Goal: Task Accomplishment & Management: Complete application form

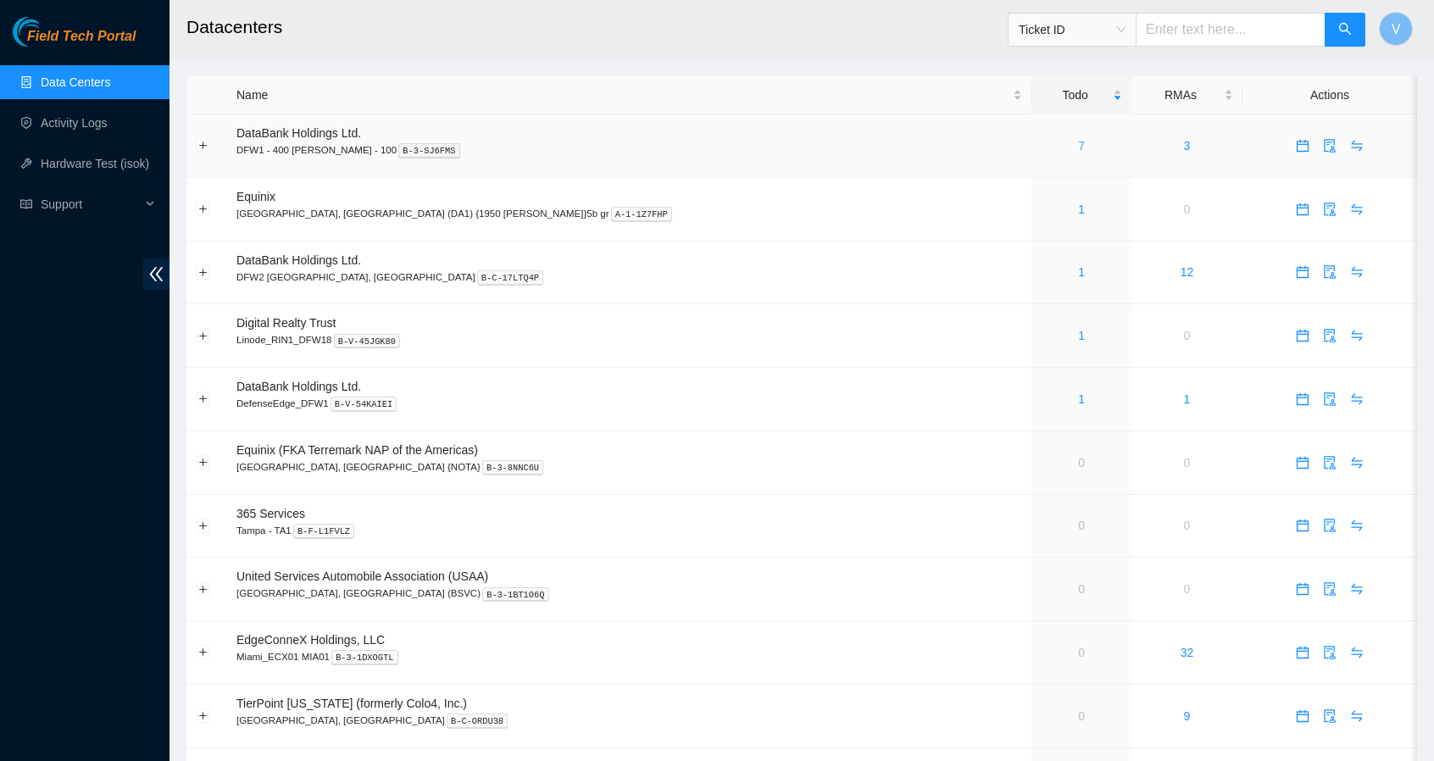
click at [1078, 144] on link "7" at bounding box center [1081, 146] width 7 height 14
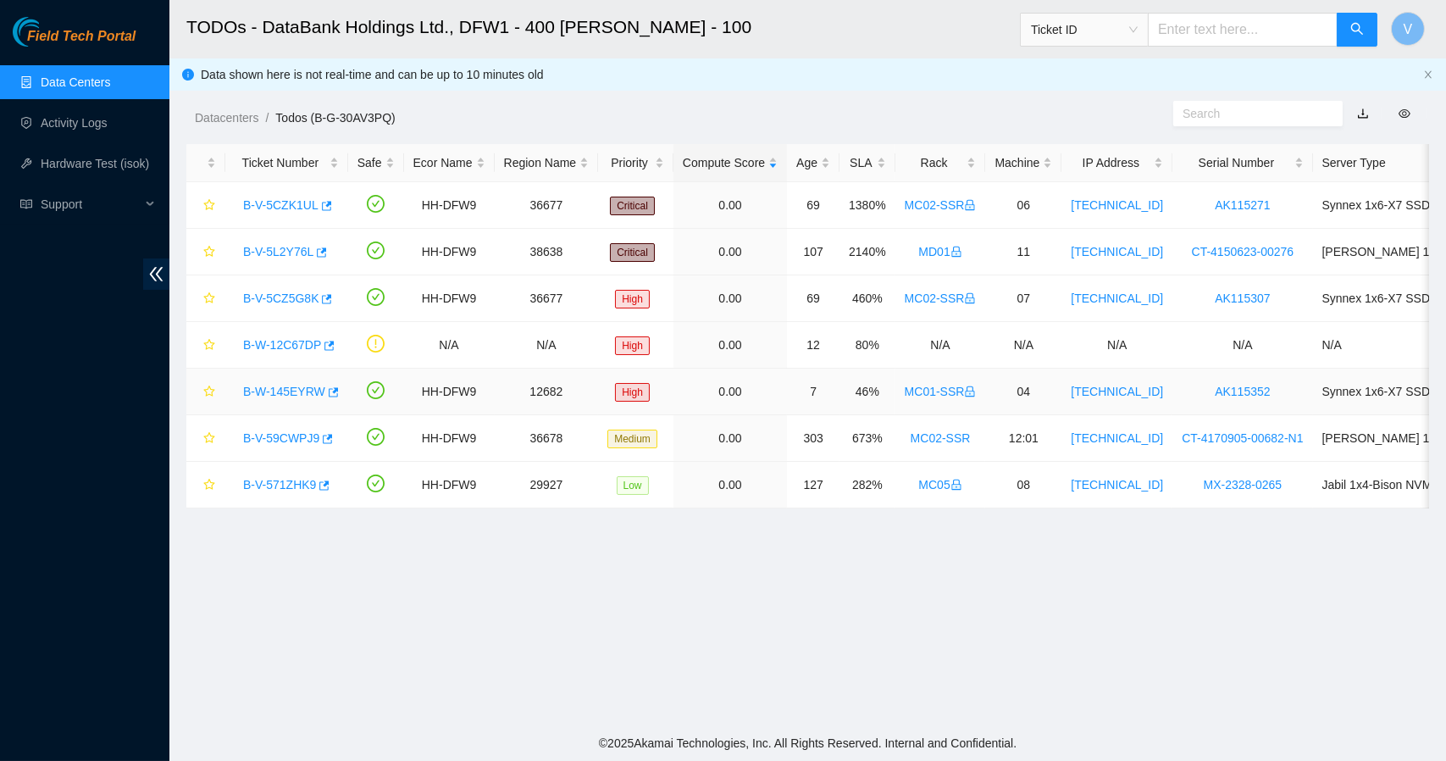
click at [296, 388] on link "B-W-145EYRW" at bounding box center [284, 392] width 82 height 14
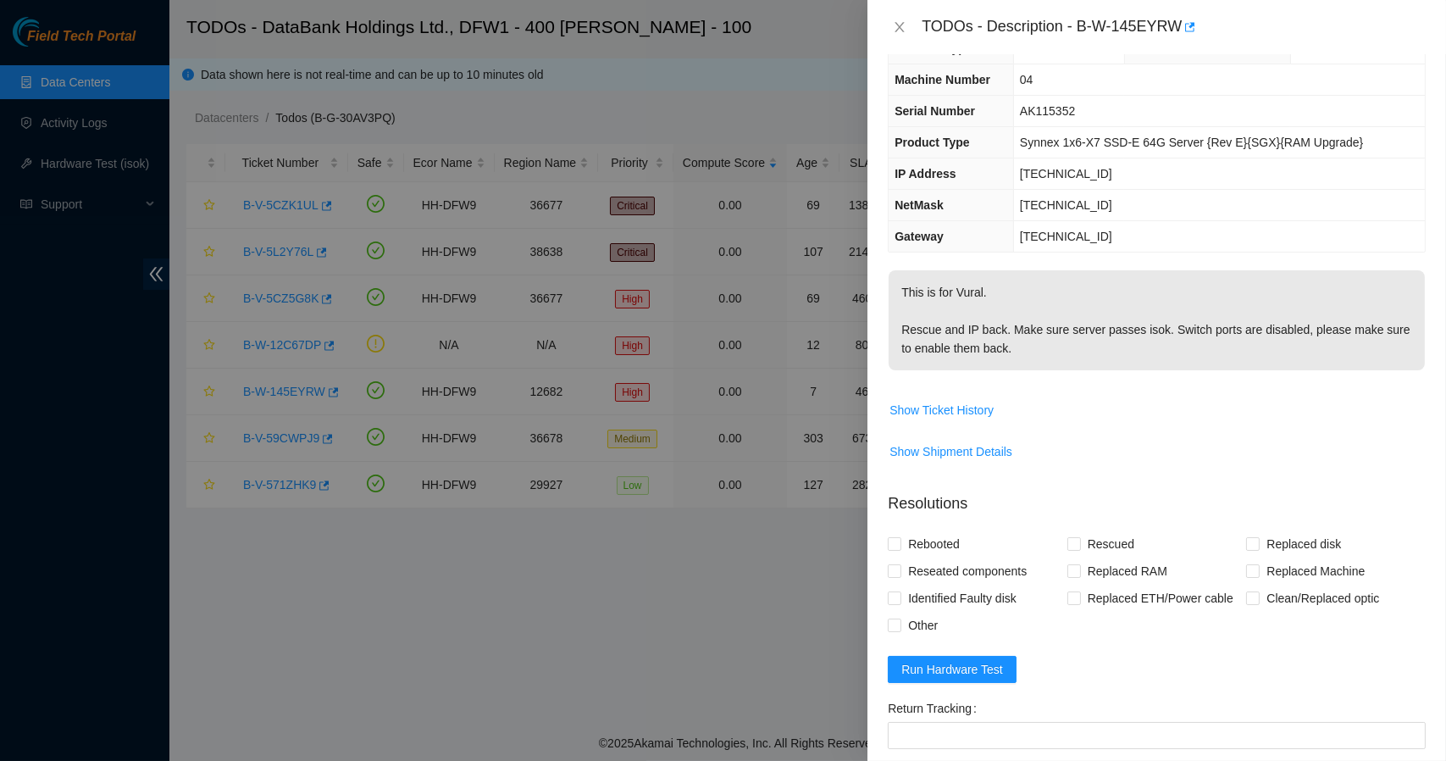
scroll to position [45, 0]
click at [981, 663] on span "Run Hardware Test" at bounding box center [952, 666] width 102 height 19
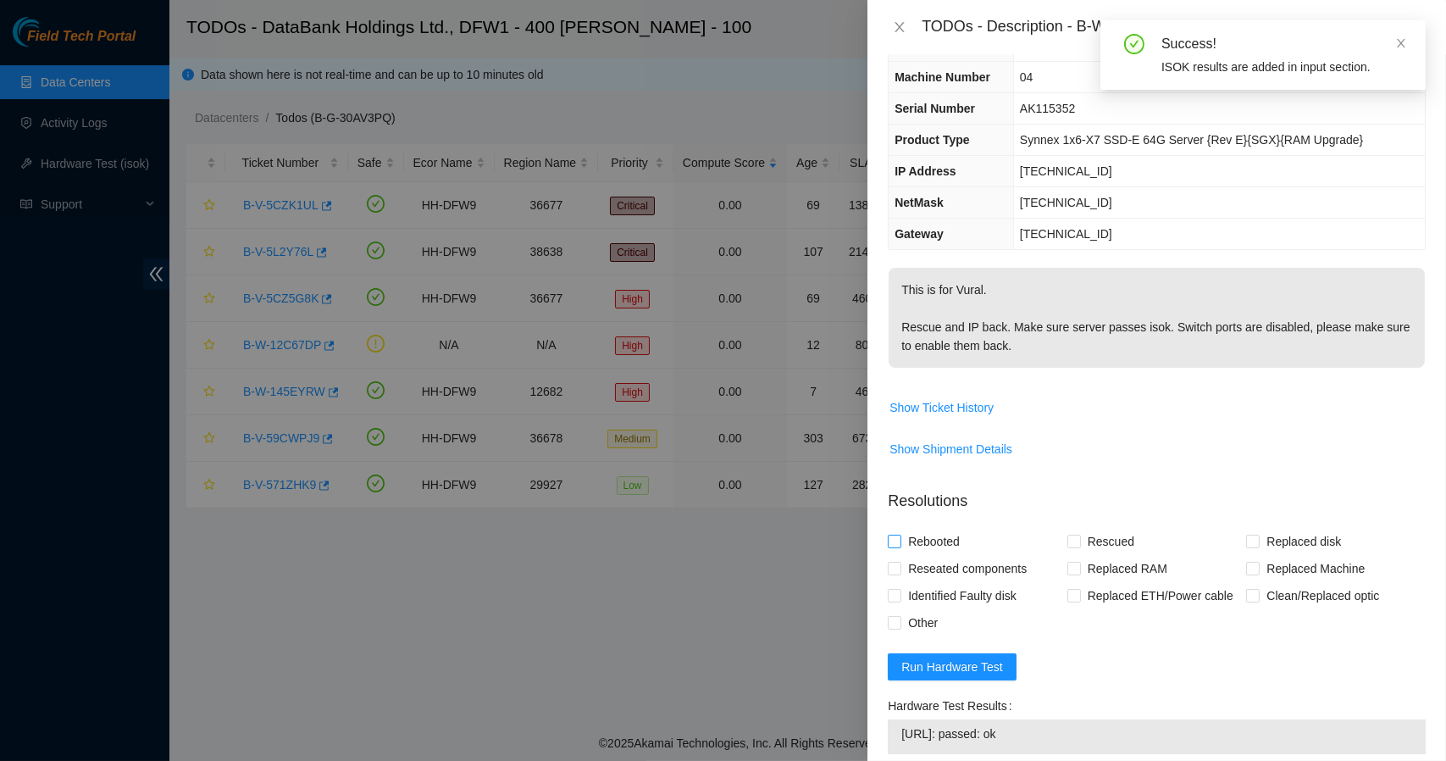
click at [903, 543] on span "Rebooted" at bounding box center [933, 541] width 65 height 27
click at [900, 543] on input "Rebooted" at bounding box center [894, 541] width 12 height 12
click at [897, 543] on input "Rebooted" at bounding box center [894, 541] width 12 height 12
checkbox input "true"
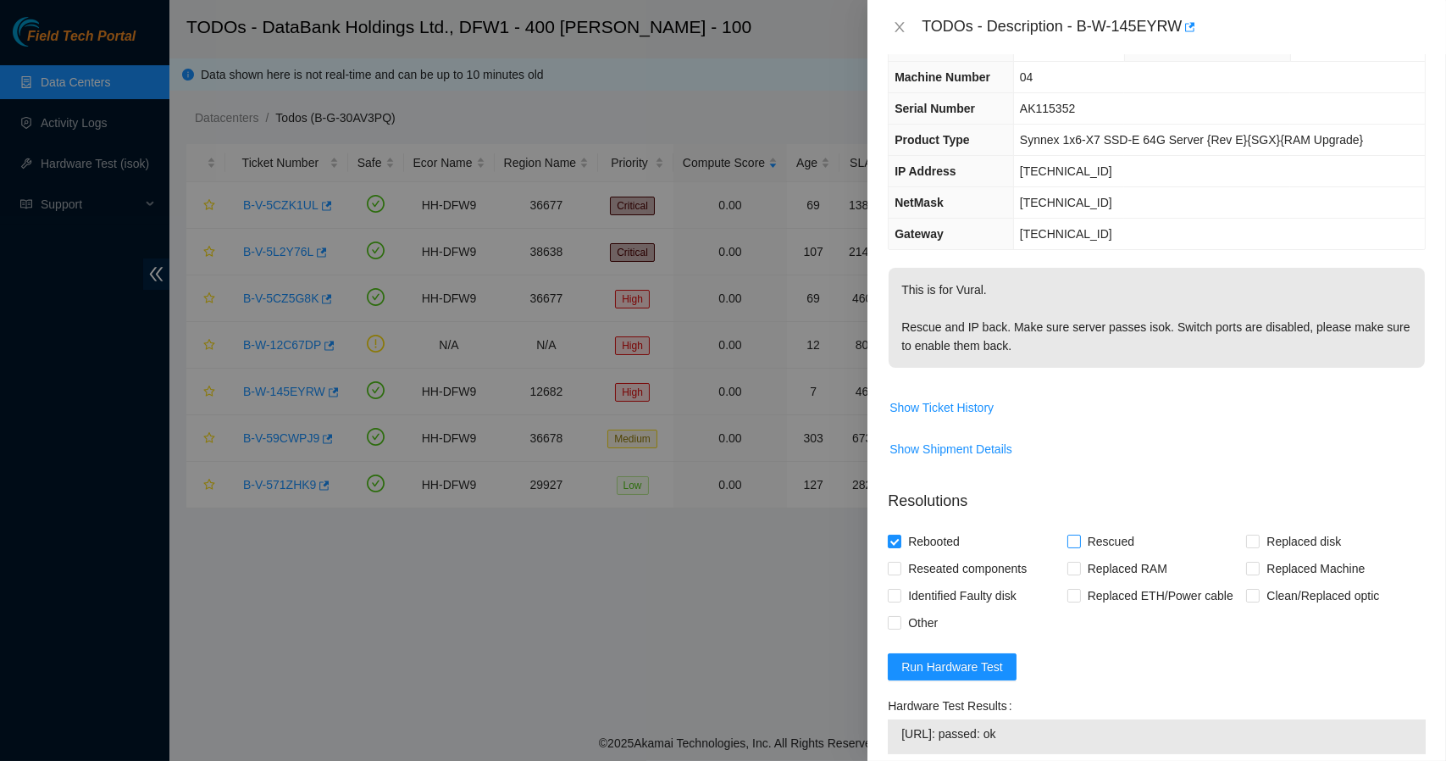
click at [1069, 539] on input "Rescued" at bounding box center [1074, 541] width 12 height 12
checkbox input "true"
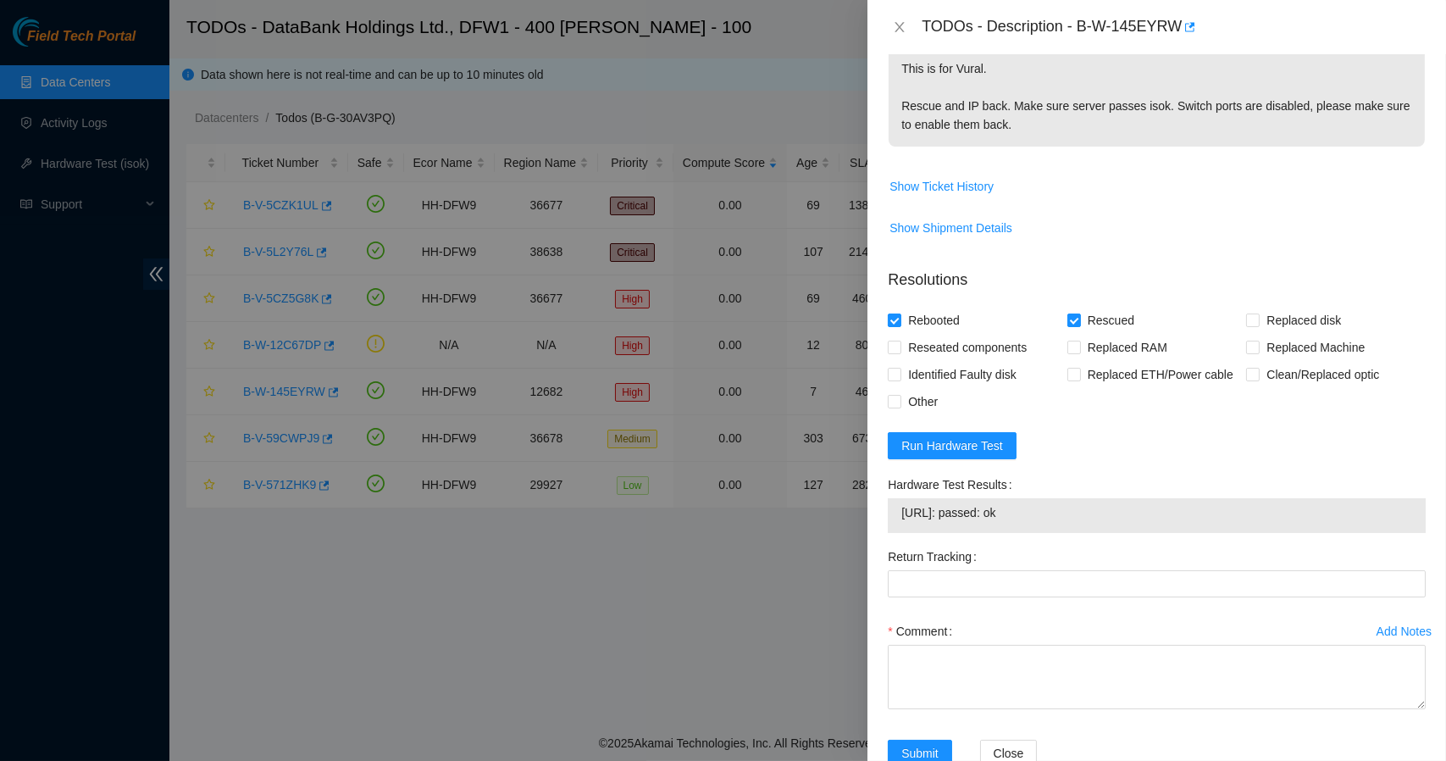
scroll to position [312, 0]
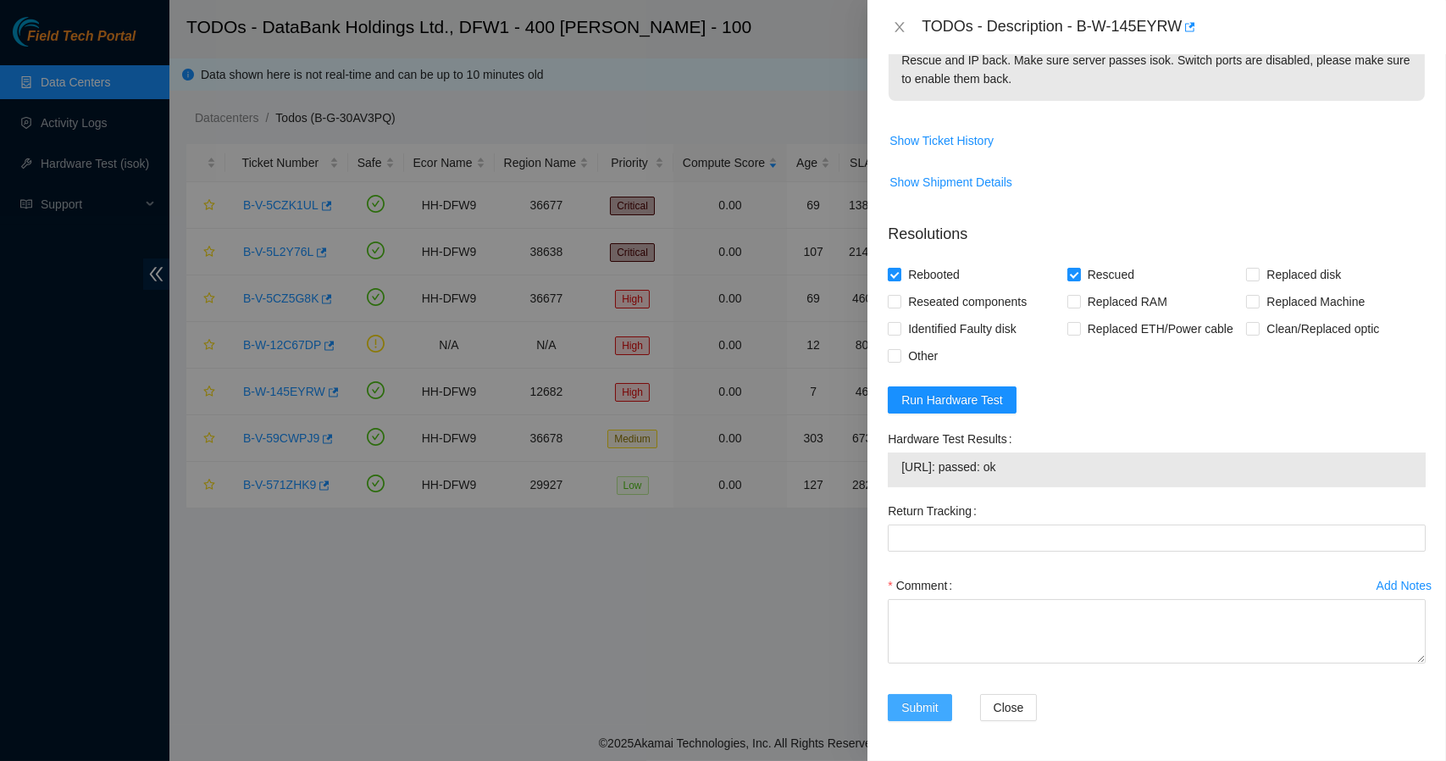
click at [921, 704] on span "Submit" at bounding box center [919, 707] width 37 height 19
click at [917, 620] on textarea "Comment" at bounding box center [1157, 631] width 538 height 64
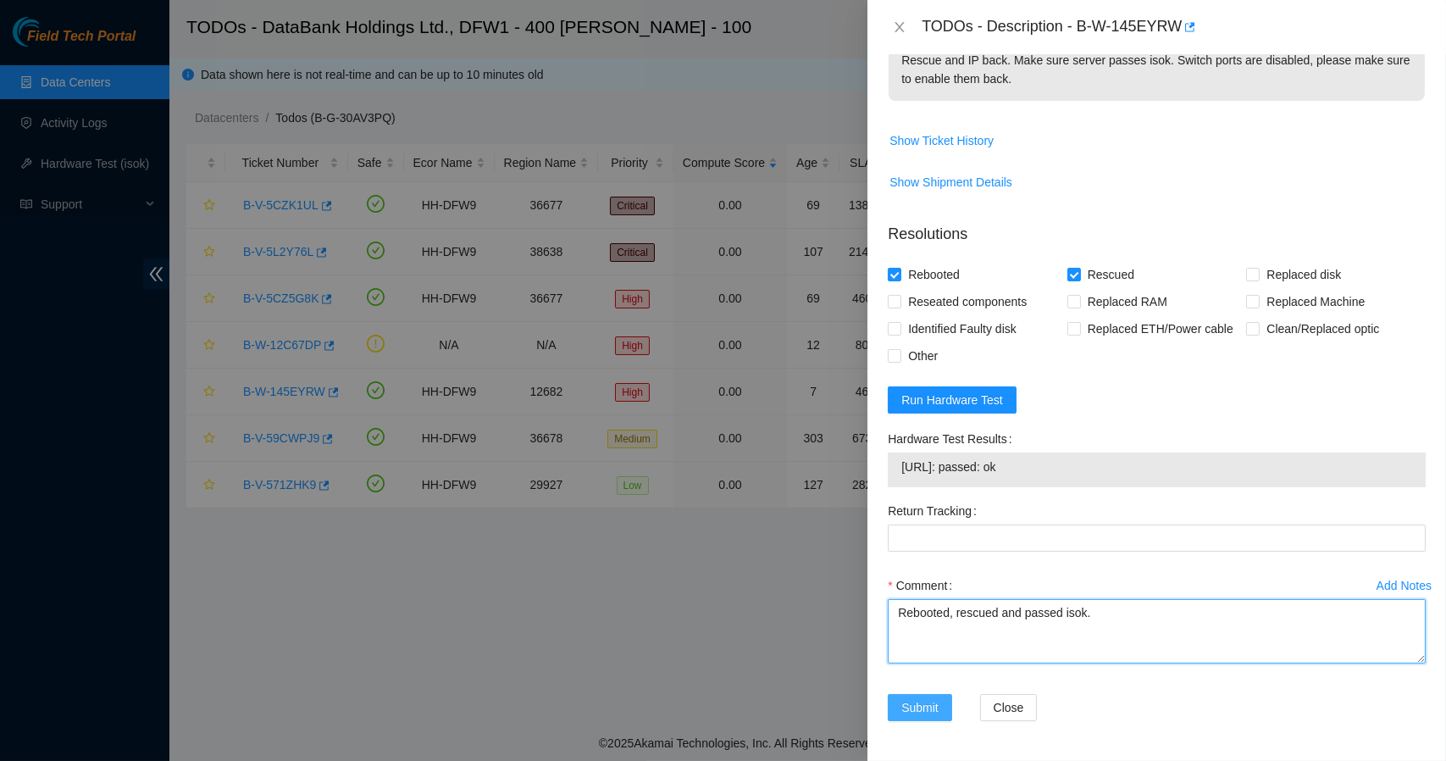
type textarea "Rebooted, rescued and passed isok."
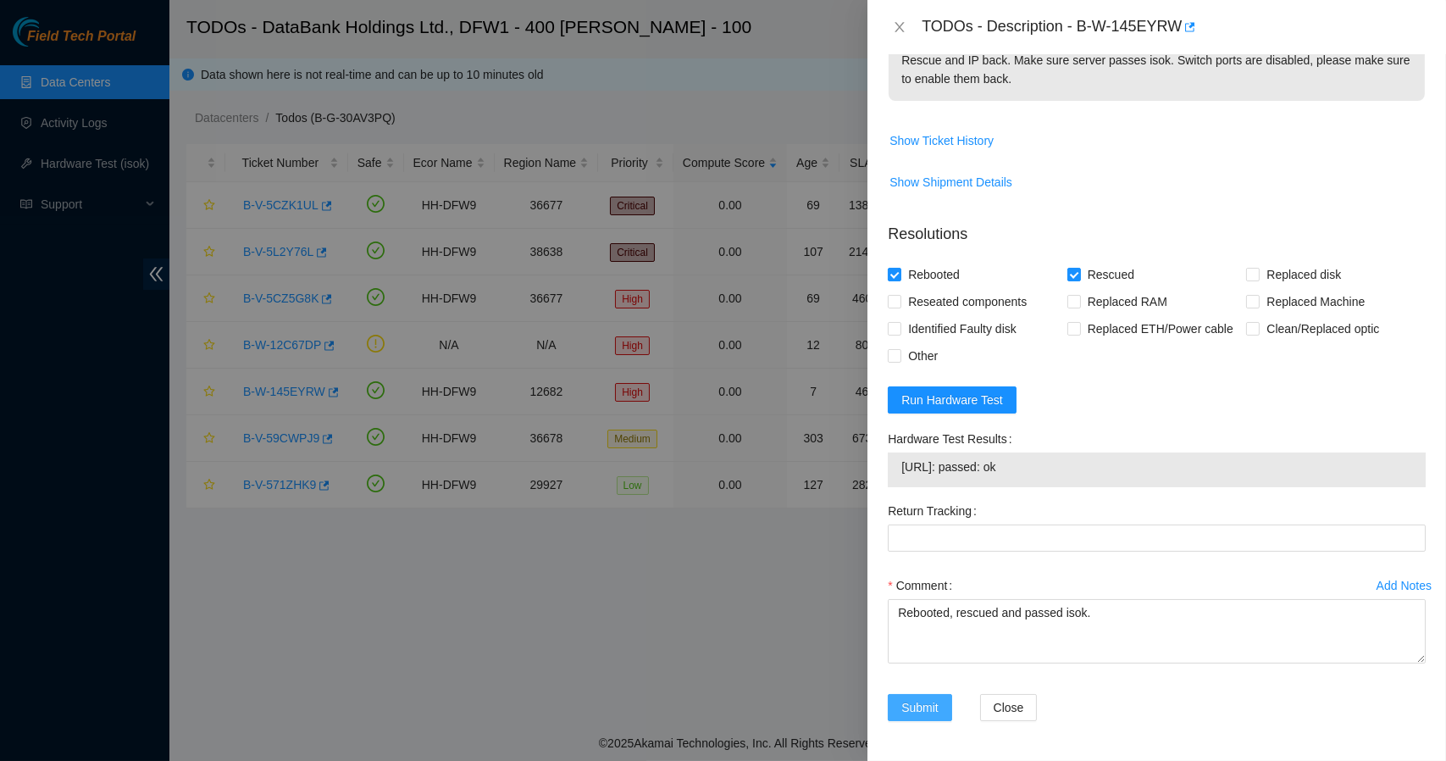
click at [921, 703] on span "Submit" at bounding box center [919, 707] width 37 height 19
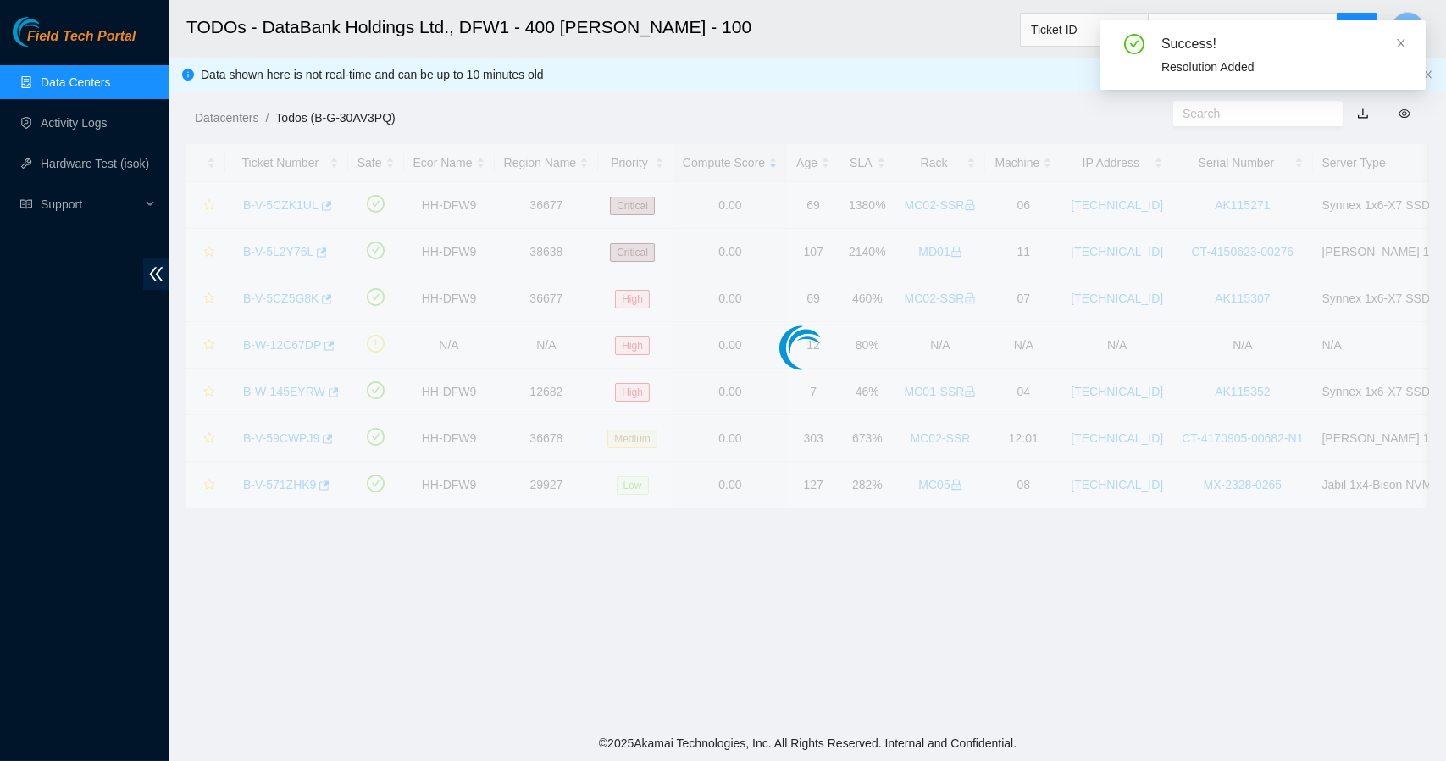
scroll to position [357, 0]
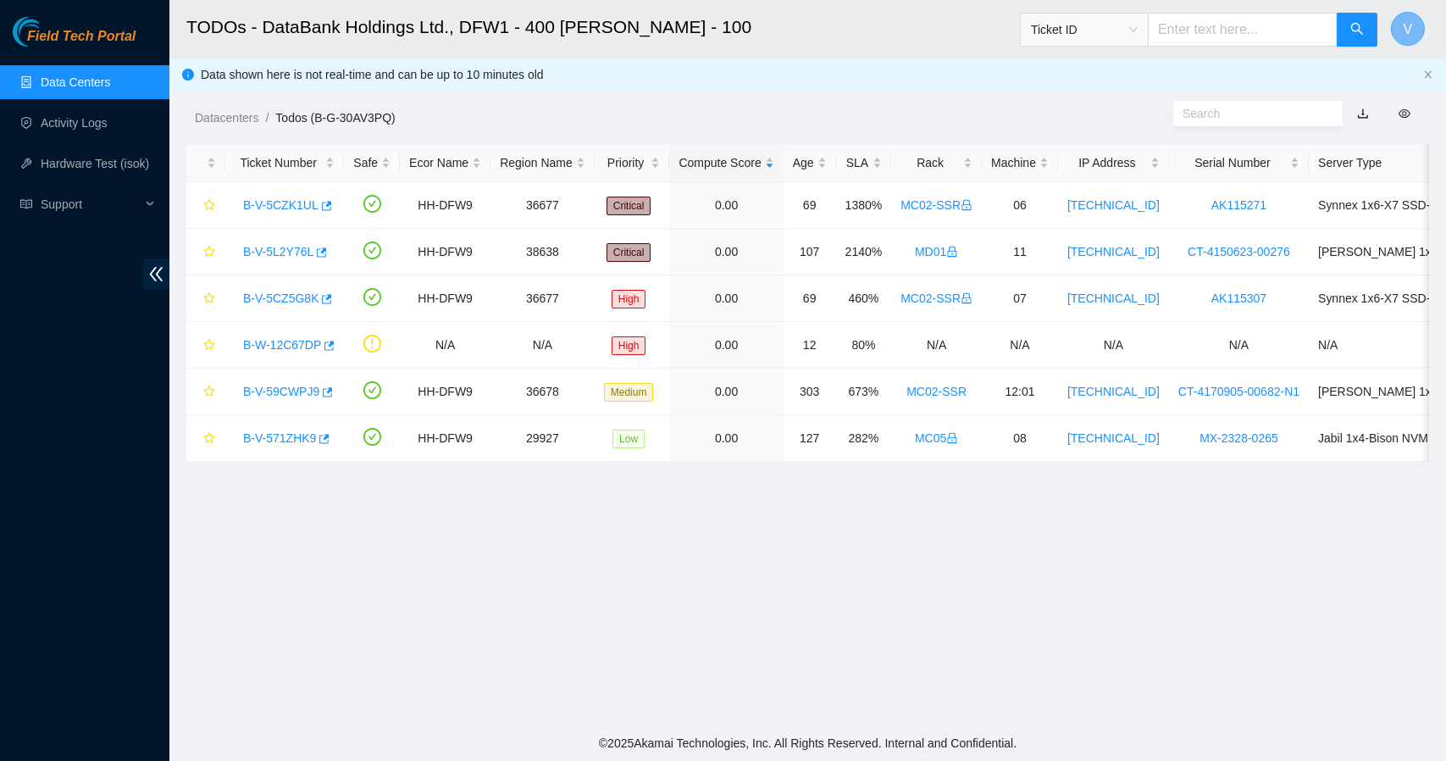
click at [1405, 33] on span "V" at bounding box center [1408, 29] width 9 height 21
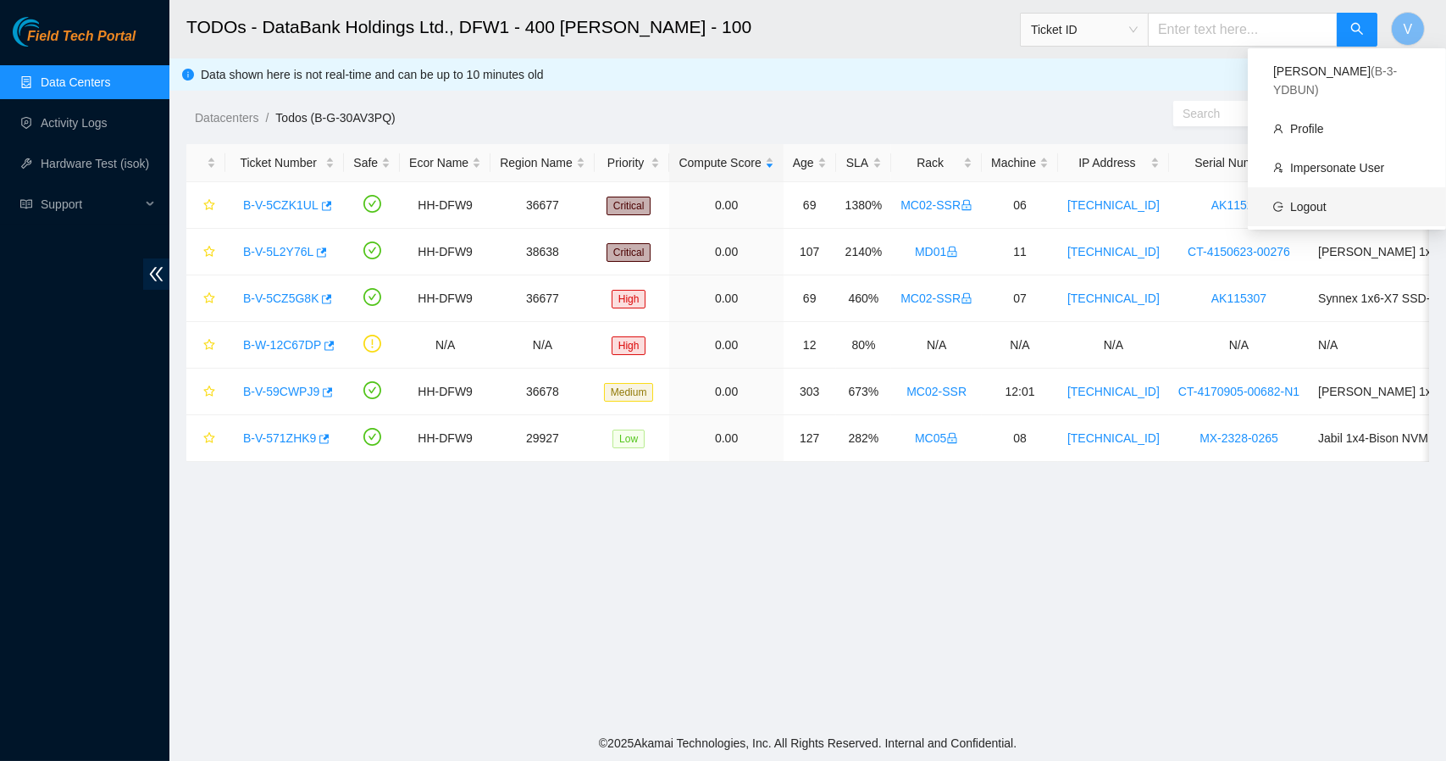
click at [1308, 200] on link "Logout" at bounding box center [1308, 207] width 36 height 14
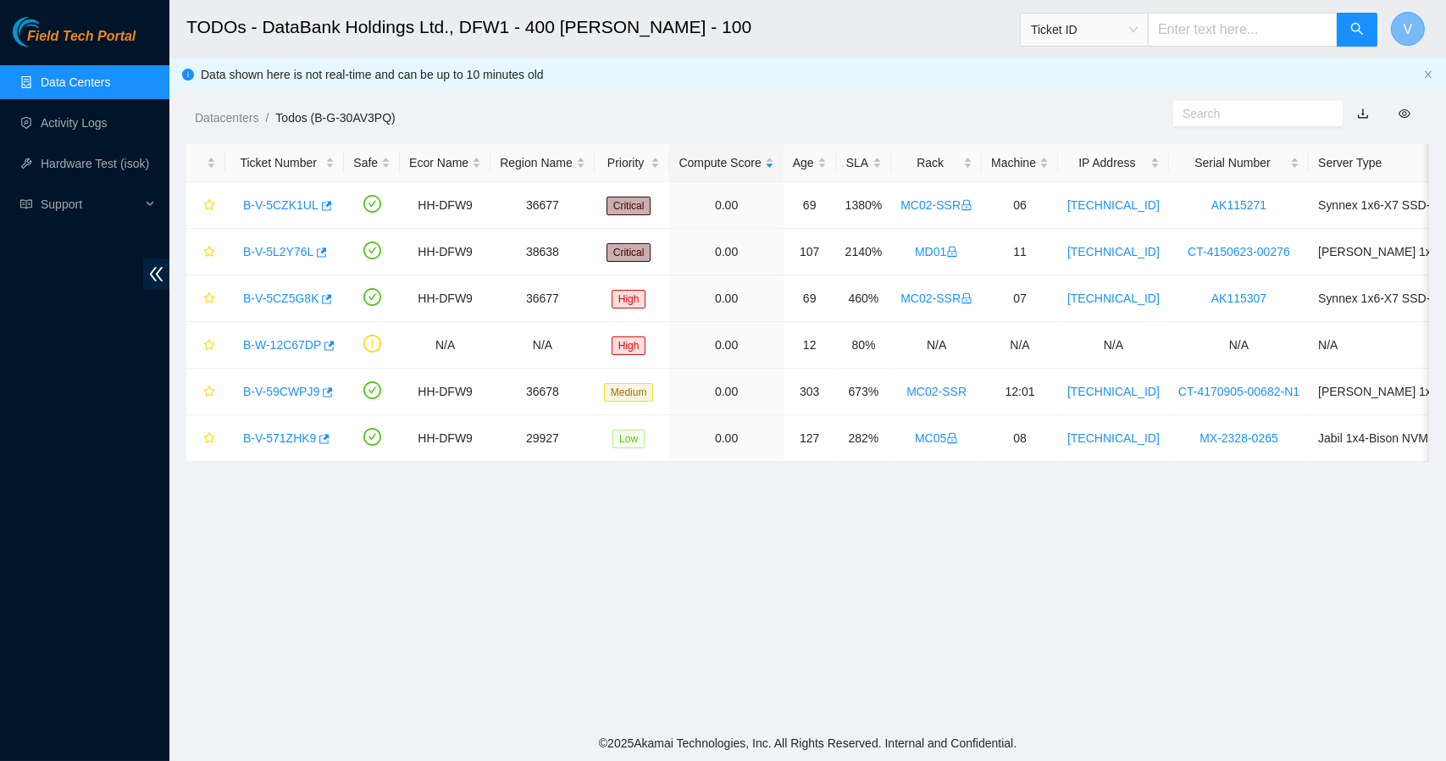
click at [1401, 24] on button "V" at bounding box center [1408, 29] width 34 height 34
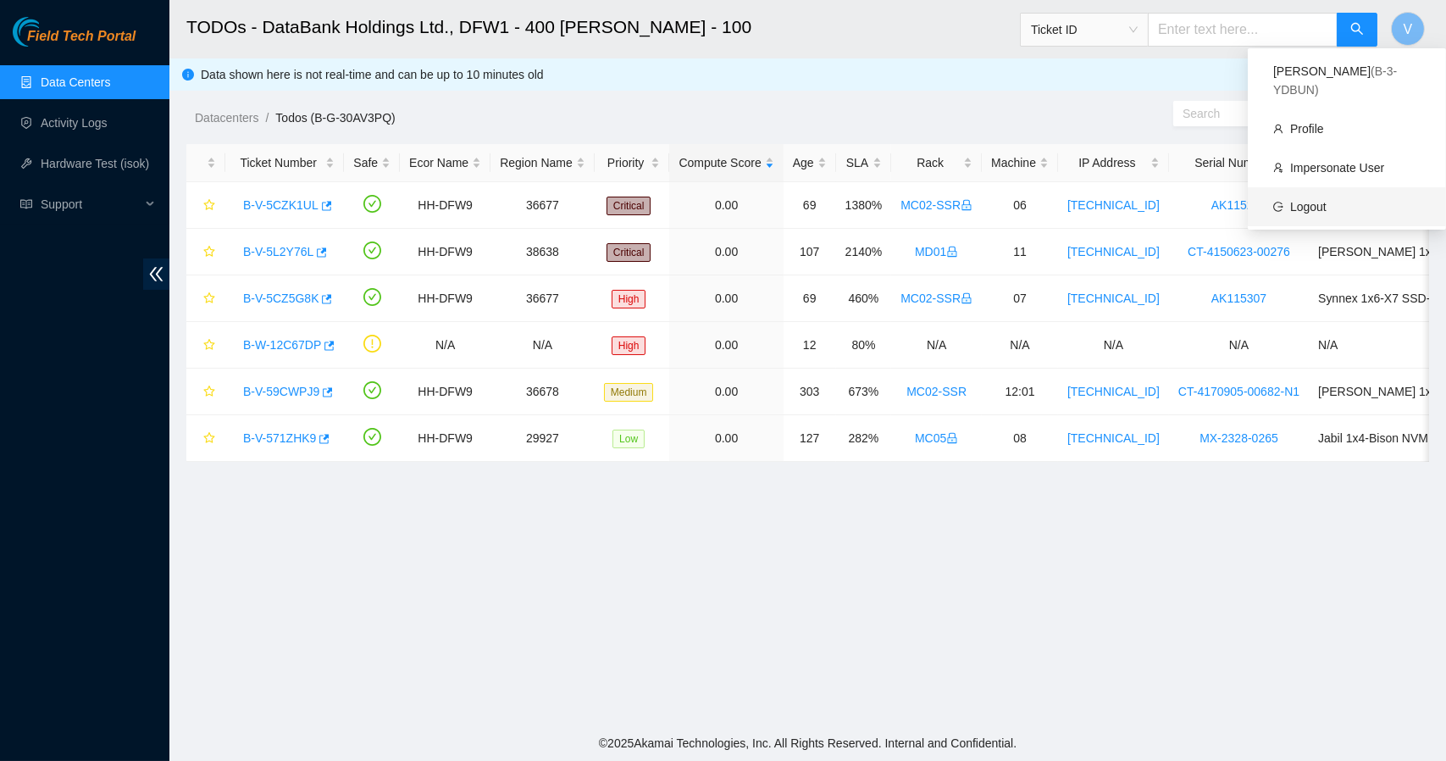
click at [1312, 200] on link "Logout" at bounding box center [1308, 207] width 36 height 14
